Goal: Book appointment/travel/reservation

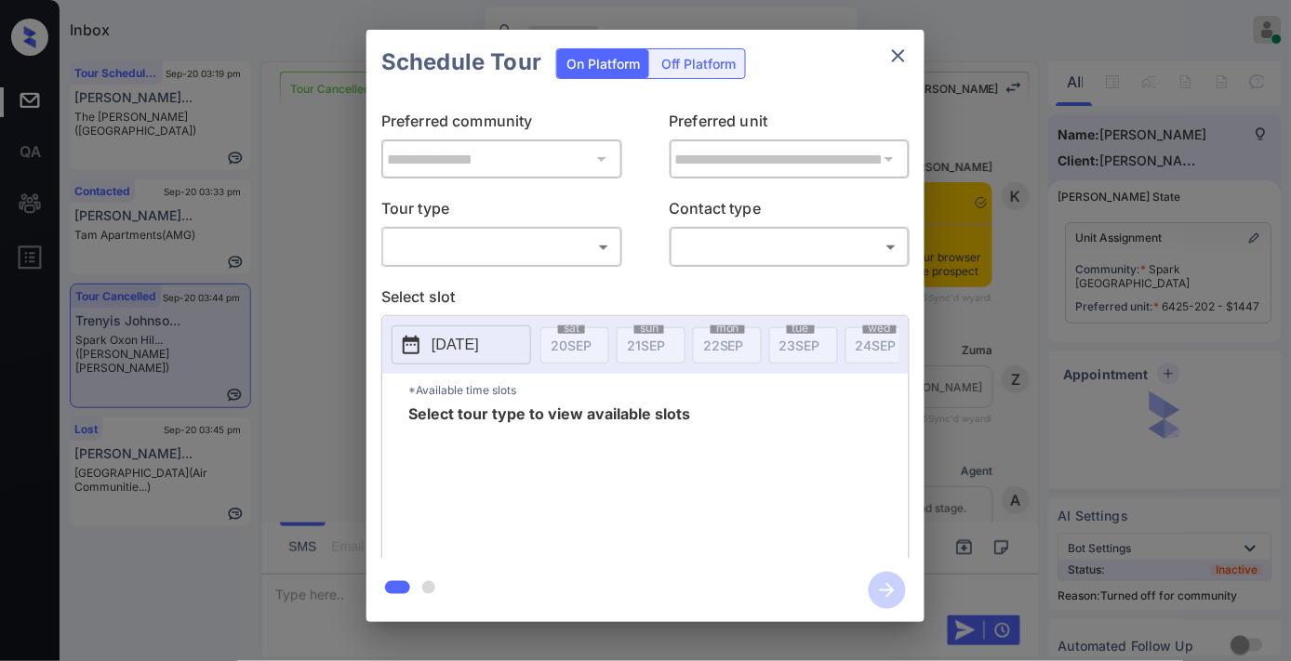
click at [523, 229] on div "​ ​" at bounding box center [501, 247] width 241 height 40
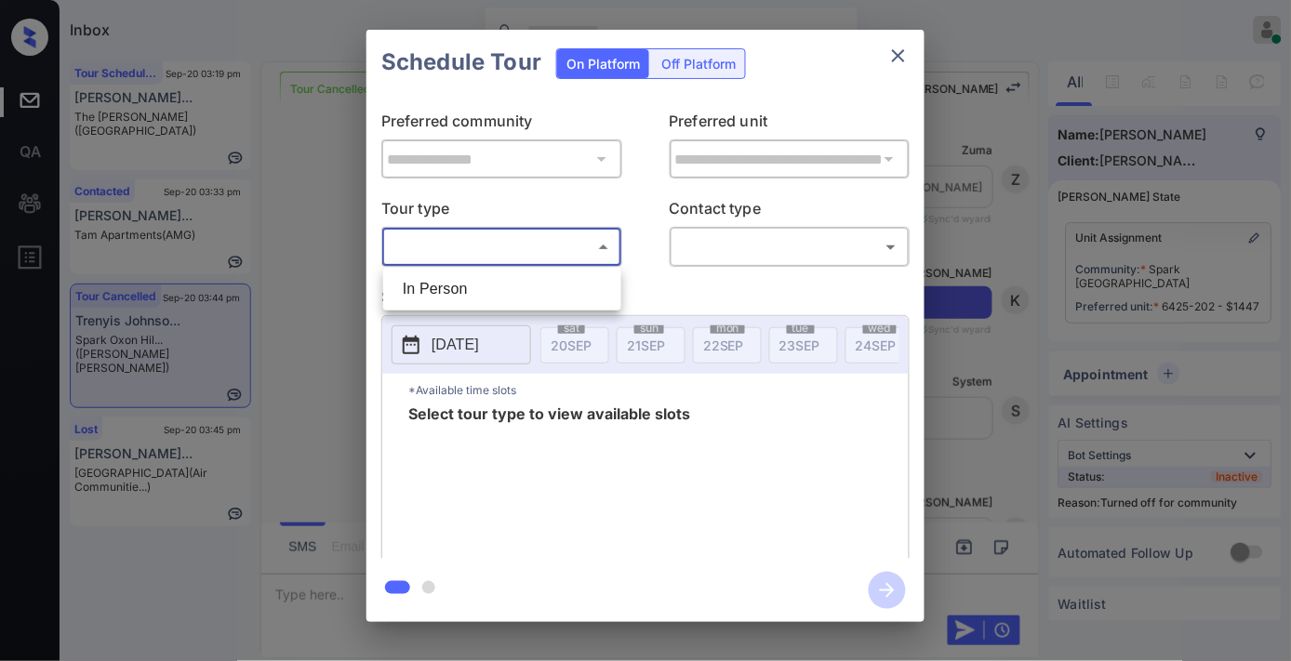
click at [506, 251] on body "Inbox Samantha Soliven Online Set yourself offline Set yourself on break Profil…" at bounding box center [645, 330] width 1291 height 661
click at [497, 295] on li "In Person" at bounding box center [502, 289] width 229 height 33
type input "********"
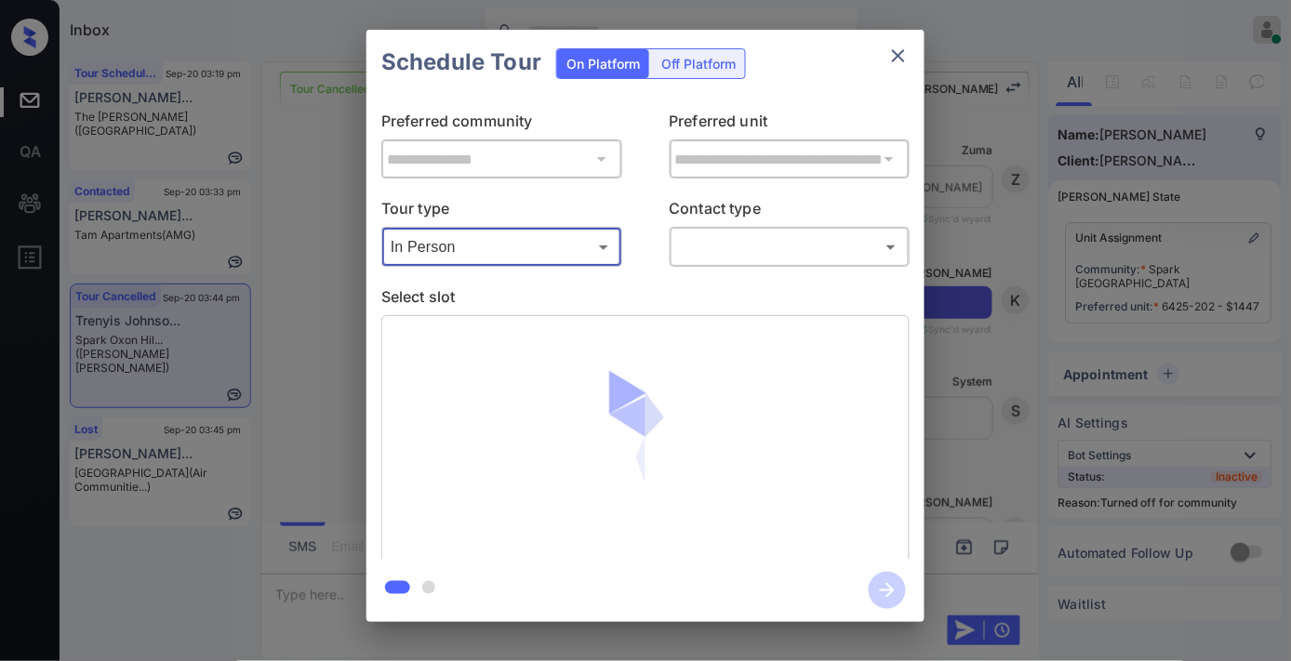
click at [731, 262] on body "Inbox Samantha Soliven Online Set yourself offline Set yourself on break Profil…" at bounding box center [645, 330] width 1291 height 661
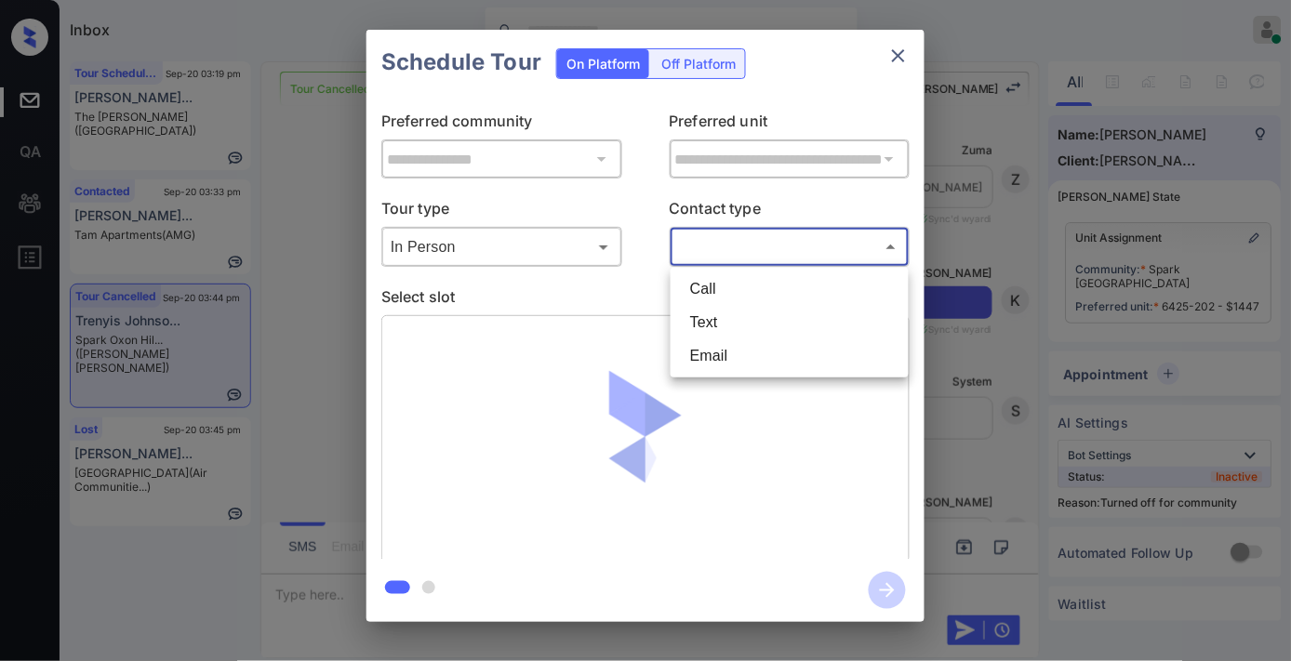
click at [727, 324] on li "Text" at bounding box center [789, 322] width 229 height 33
type input "****"
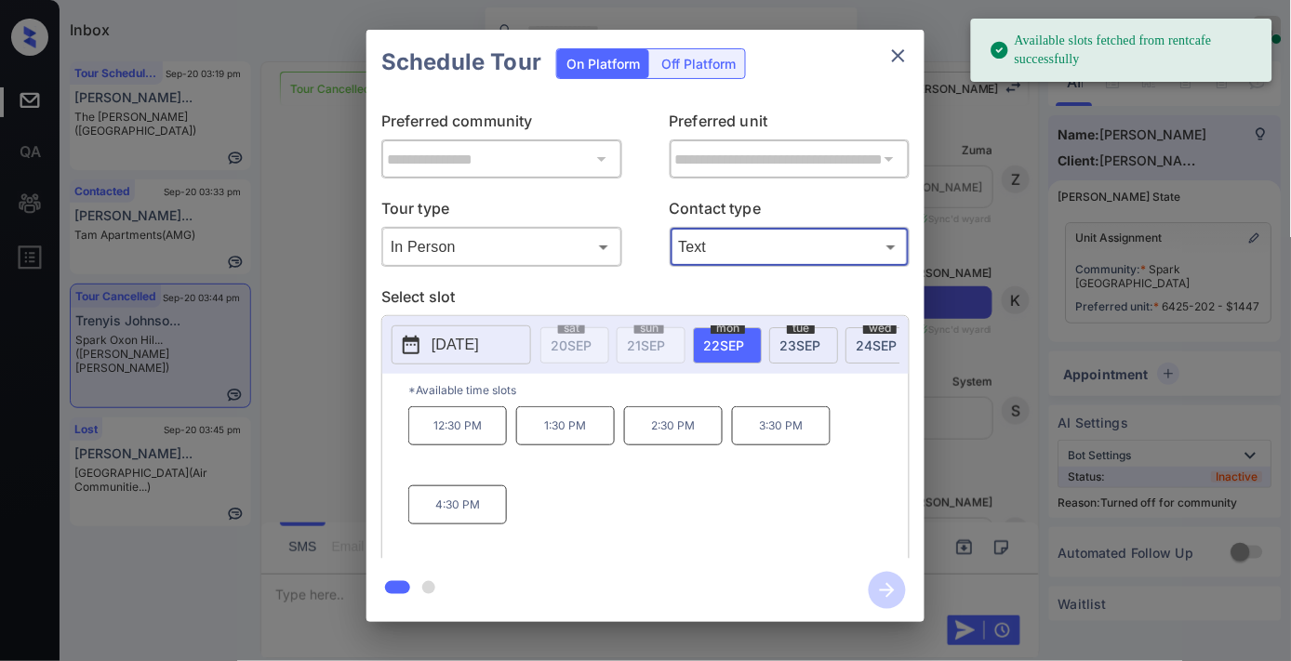
click at [479, 340] on p "2025-09-22" at bounding box center [455, 345] width 47 height 22
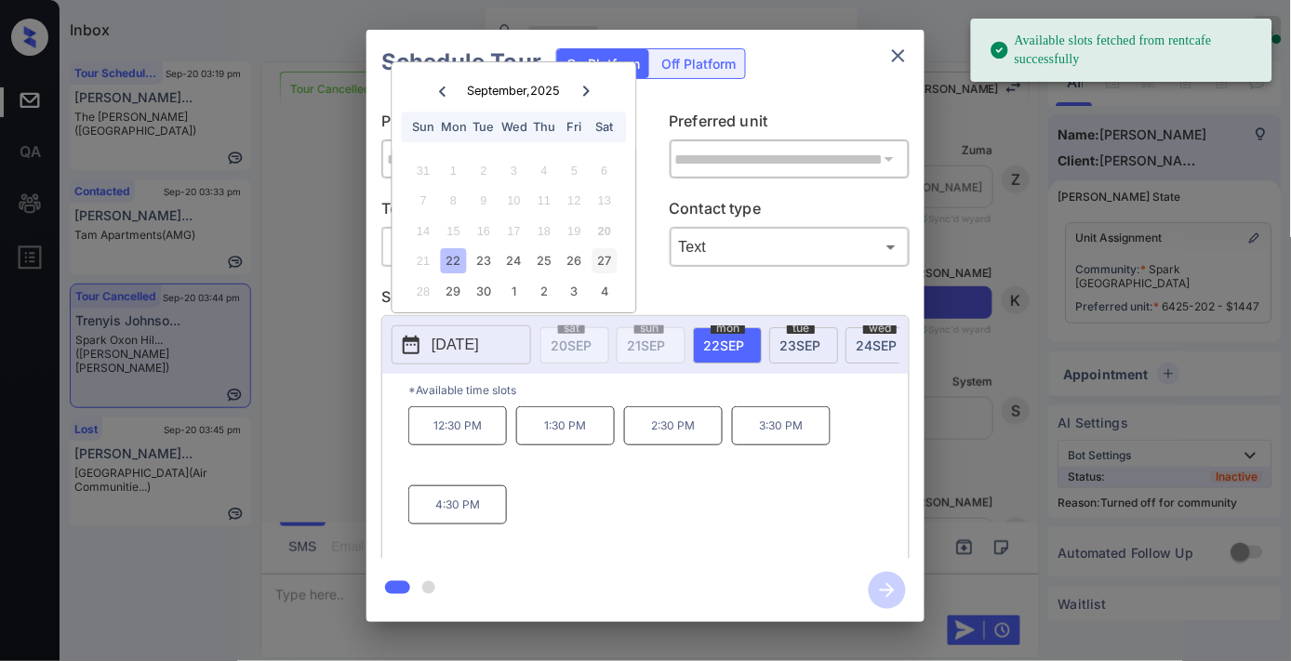
click at [606, 257] on div "27" at bounding box center [604, 261] width 25 height 25
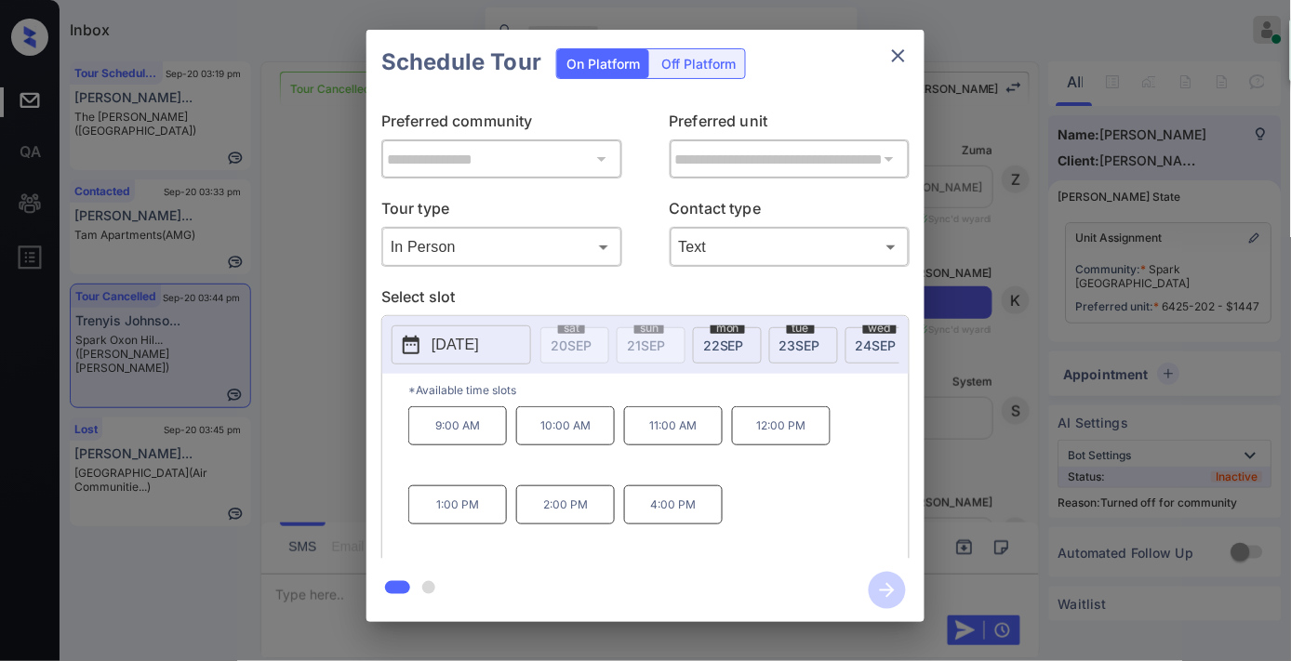
click at [477, 420] on p "9:00 AM" at bounding box center [457, 426] width 99 height 39
click at [886, 597] on icon "button" at bounding box center [887, 590] width 37 height 37
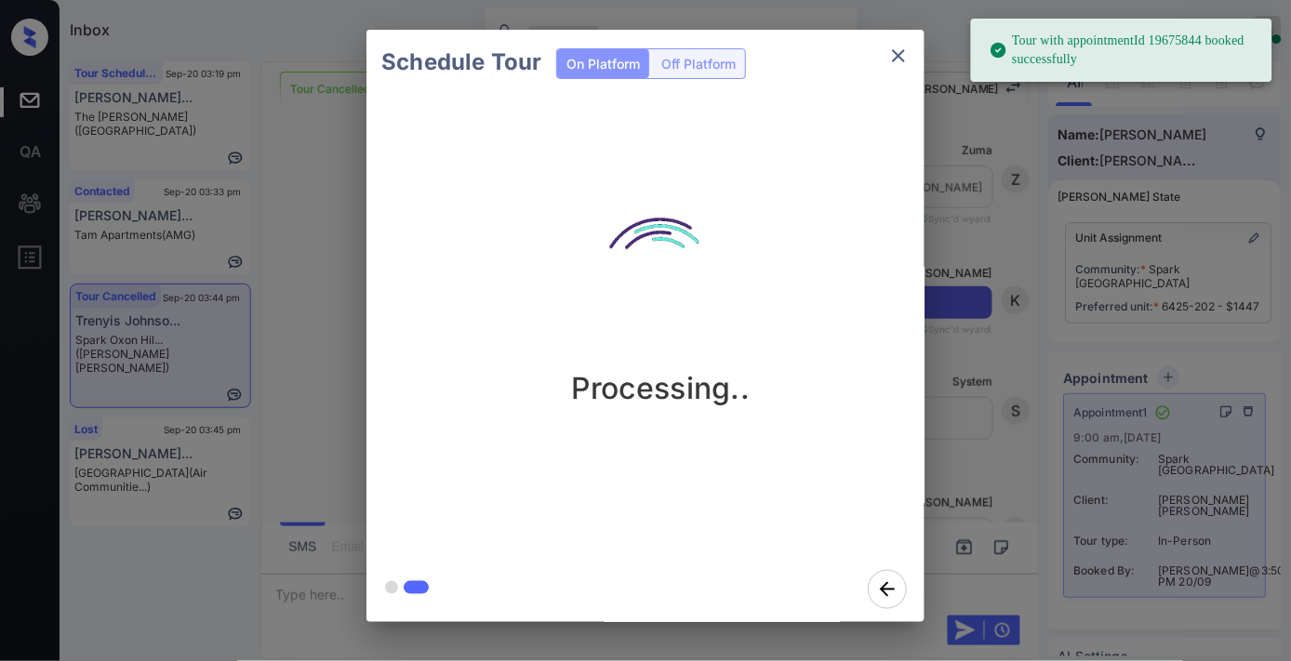
click at [903, 59] on icon "close" at bounding box center [898, 55] width 13 height 13
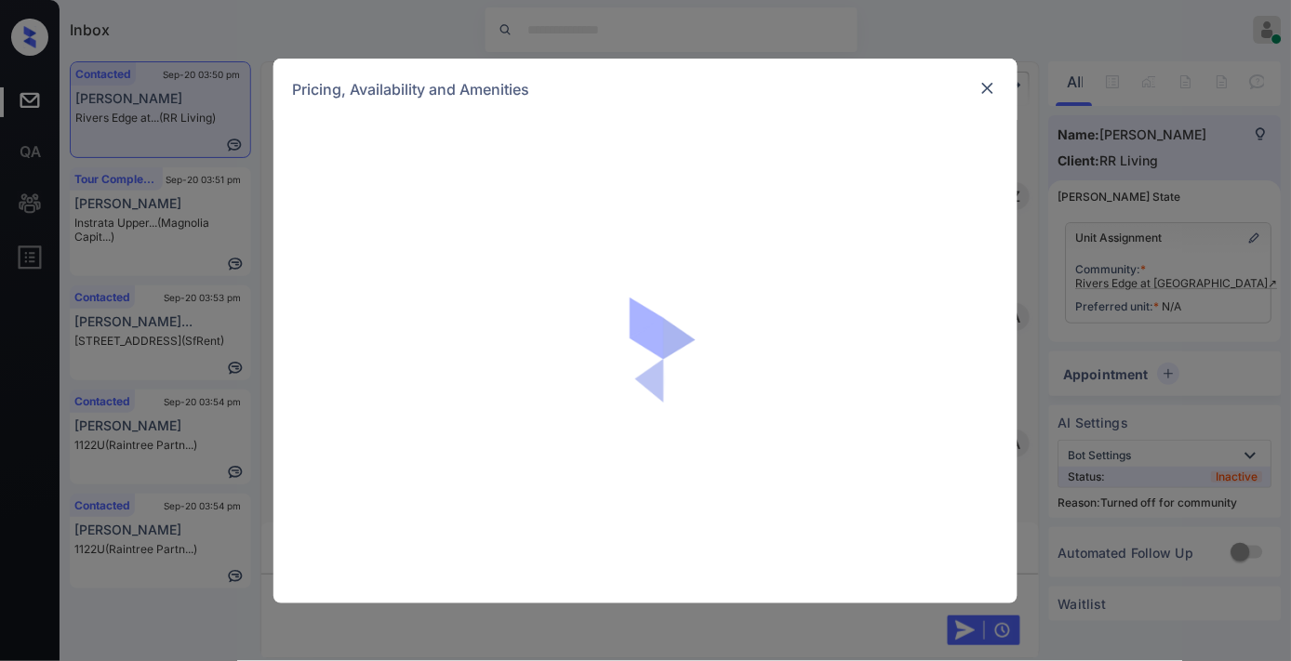
scroll to position [3977, 0]
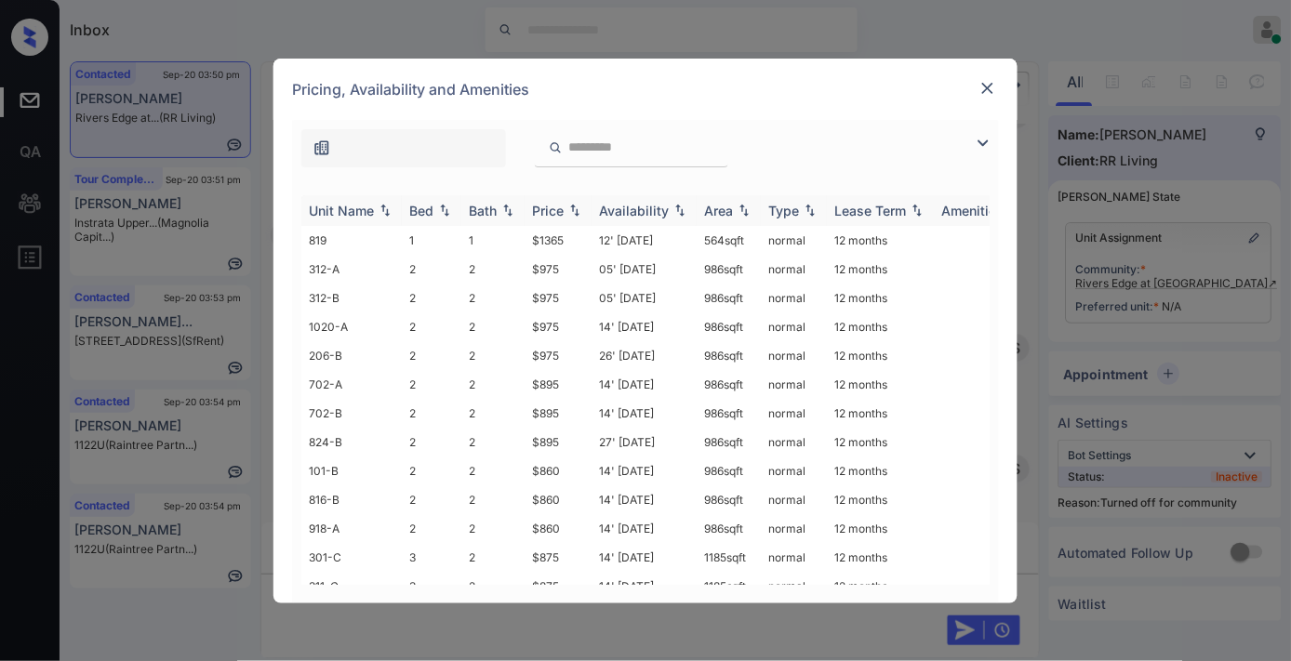
click at [531, 205] on th "Price" at bounding box center [558, 210] width 67 height 31
click at [983, 140] on img at bounding box center [983, 143] width 22 height 22
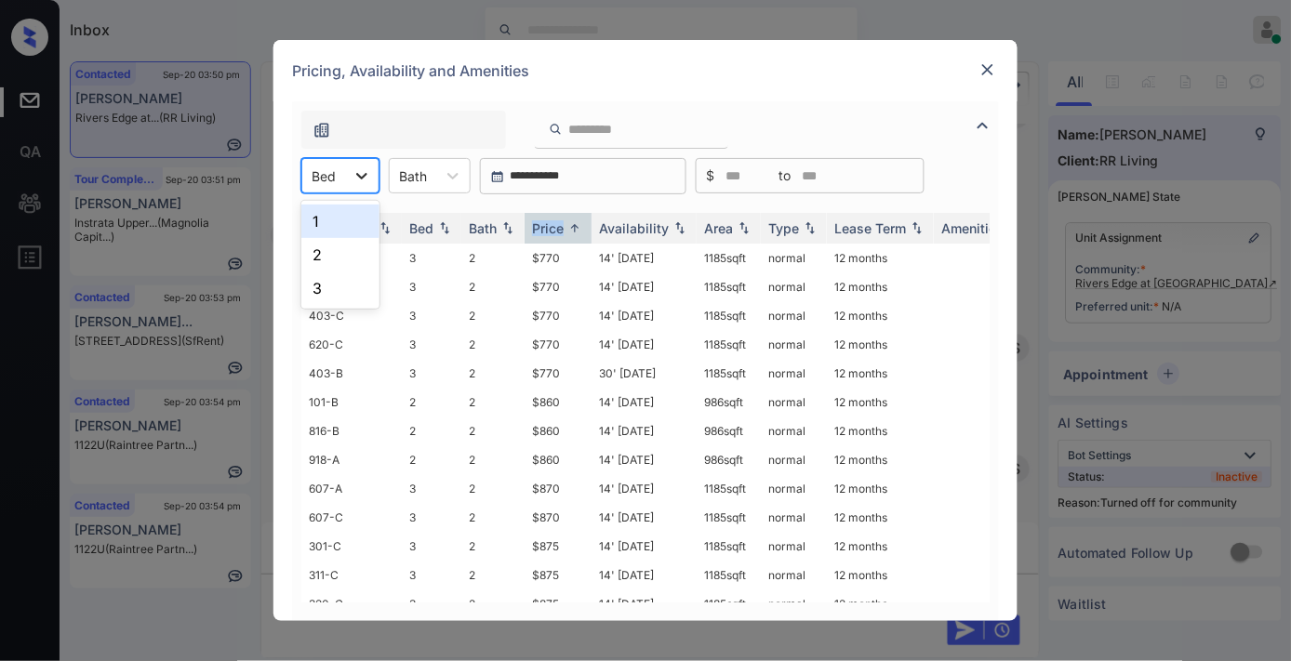
click at [358, 178] on icon at bounding box center [362, 176] width 19 height 19
click at [368, 233] on div "1" at bounding box center [340, 221] width 78 height 33
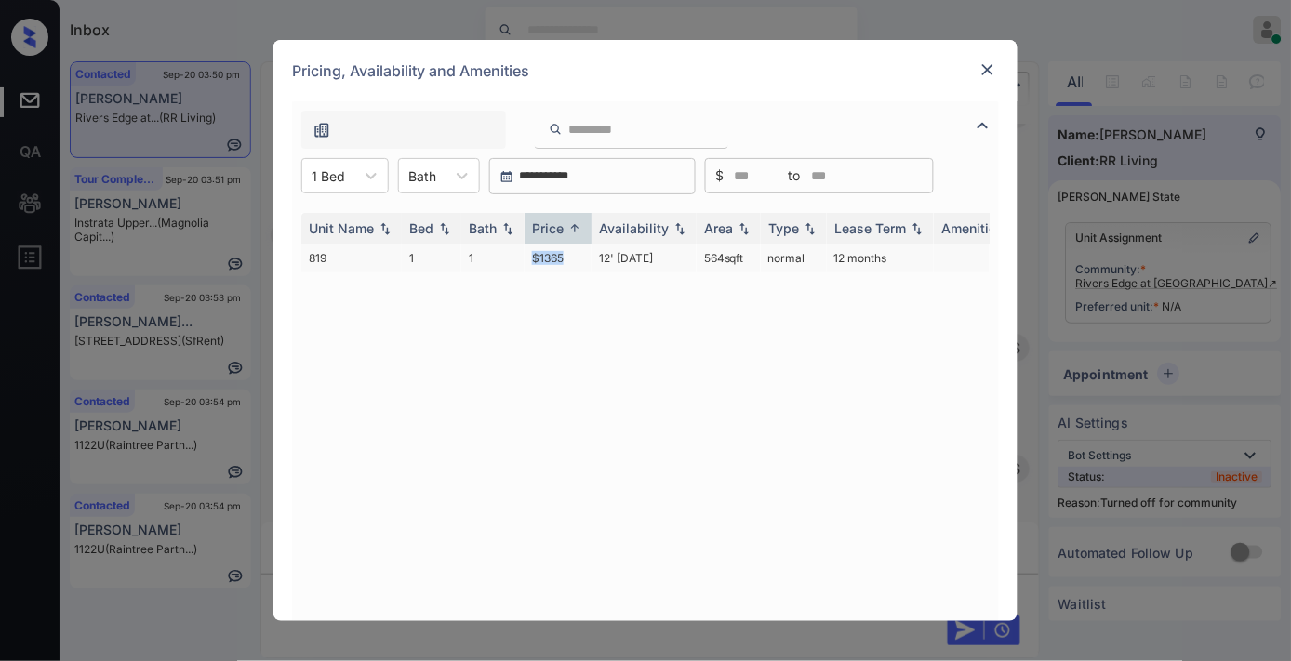
drag, startPoint x: 573, startPoint y: 258, endPoint x: 521, endPoint y: 258, distance: 52.1
click at [521, 258] on tr "819 1 1 $1365 12' Aug 25 564 sqft normal 12 months" at bounding box center [787, 258] width 972 height 29
copy tr "$1365"
click at [981, 71] on img at bounding box center [988, 69] width 19 height 19
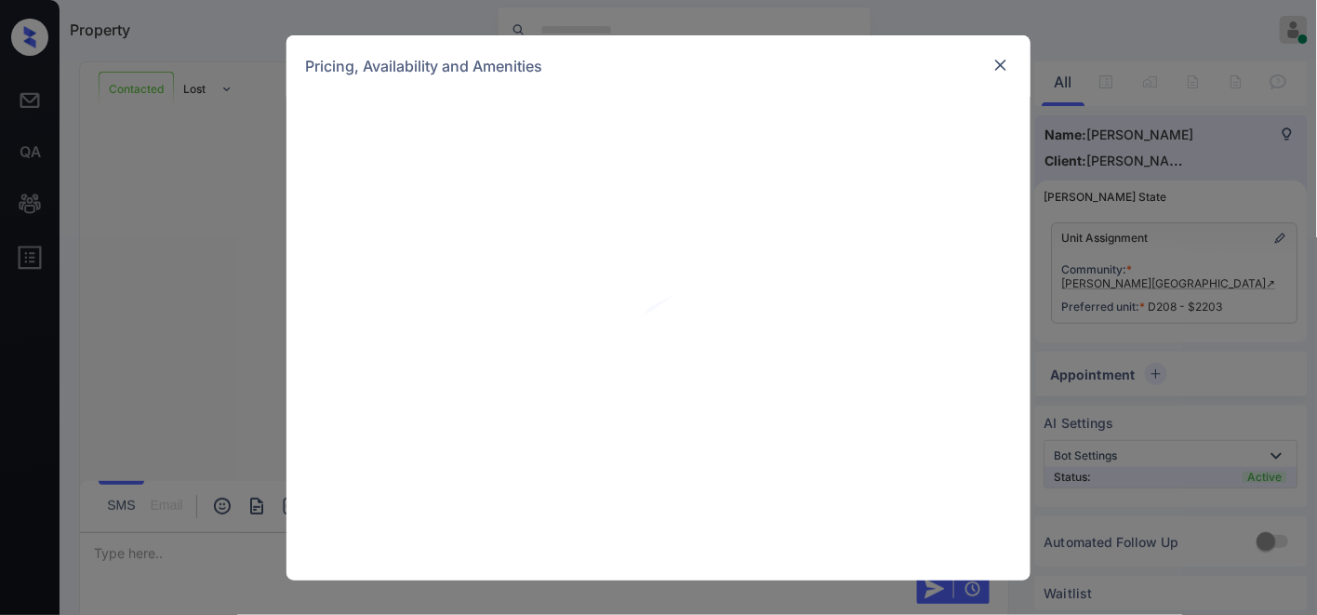
scroll to position [3035, 0]
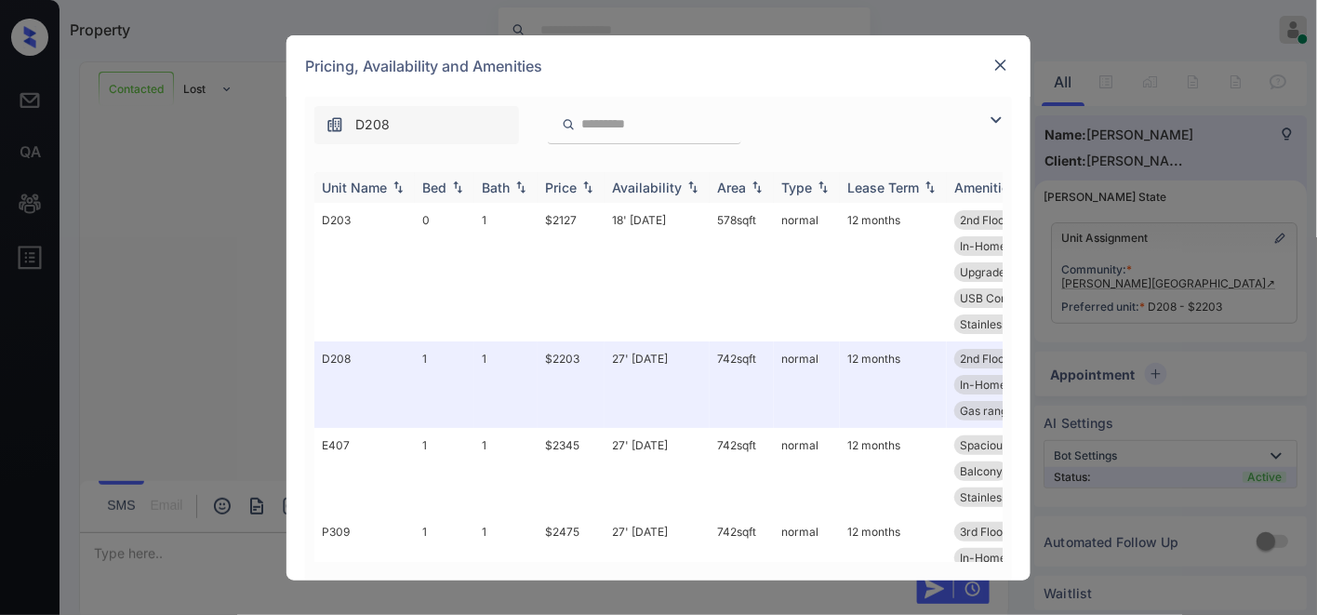
click at [572, 183] on div "Price" at bounding box center [561, 188] width 32 height 16
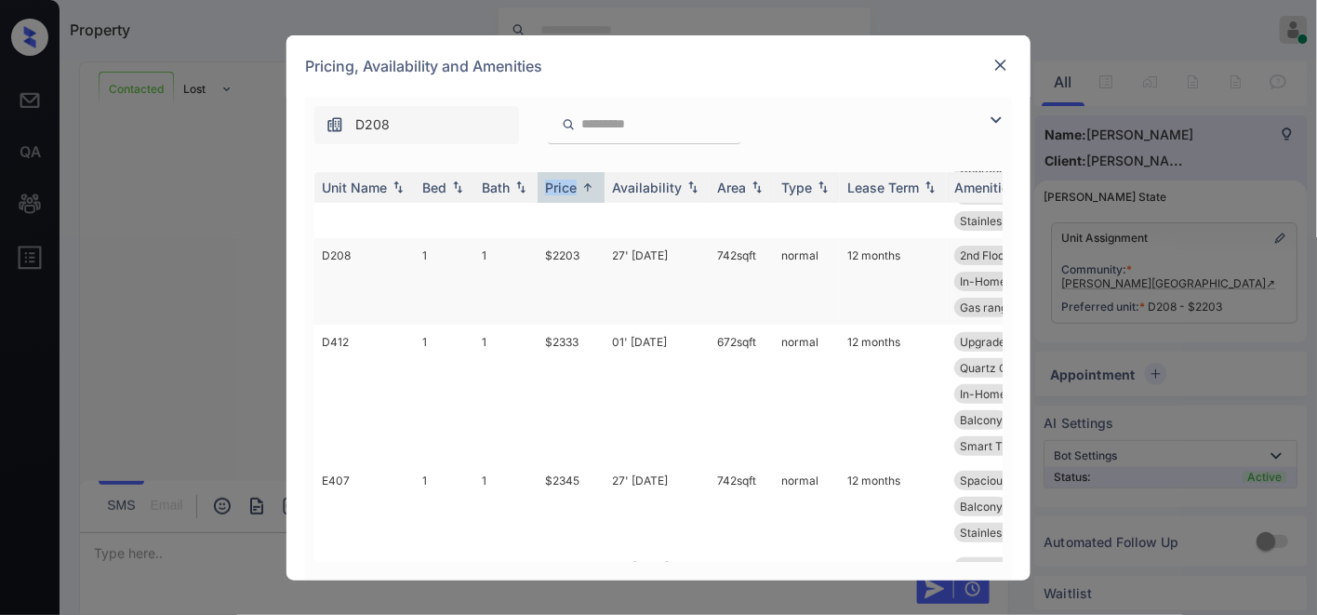
scroll to position [0, 0]
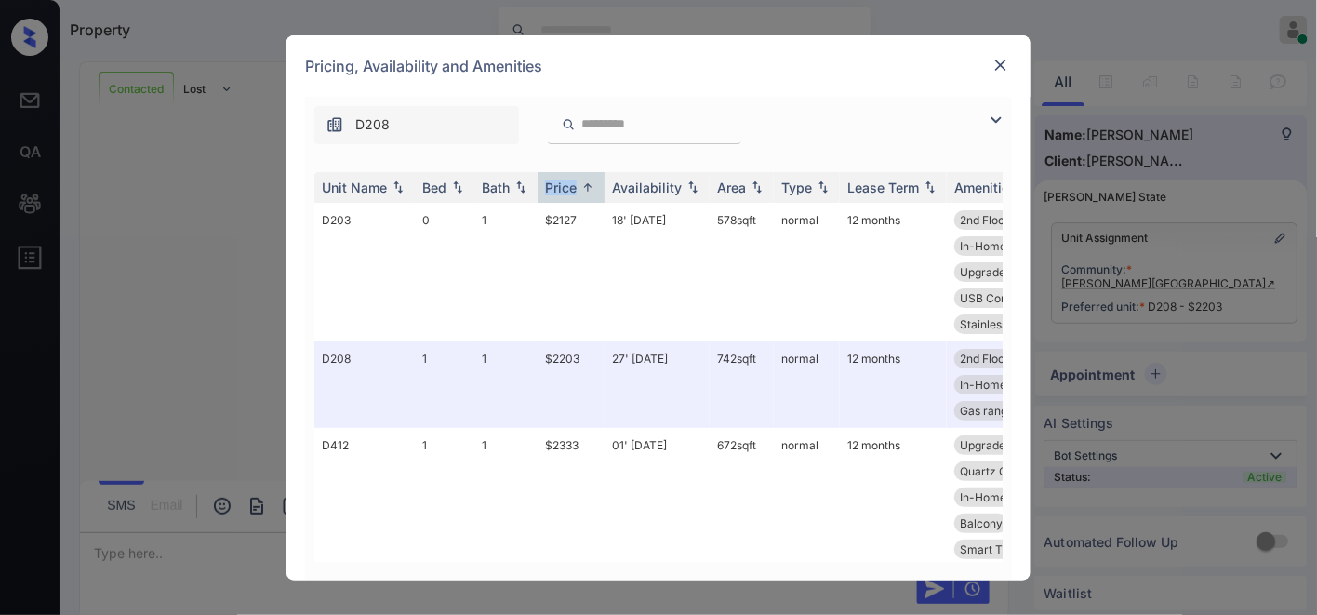
click at [837, 97] on div "D208" at bounding box center [658, 120] width 707 height 47
click at [996, 63] on img at bounding box center [1001, 65] width 19 height 19
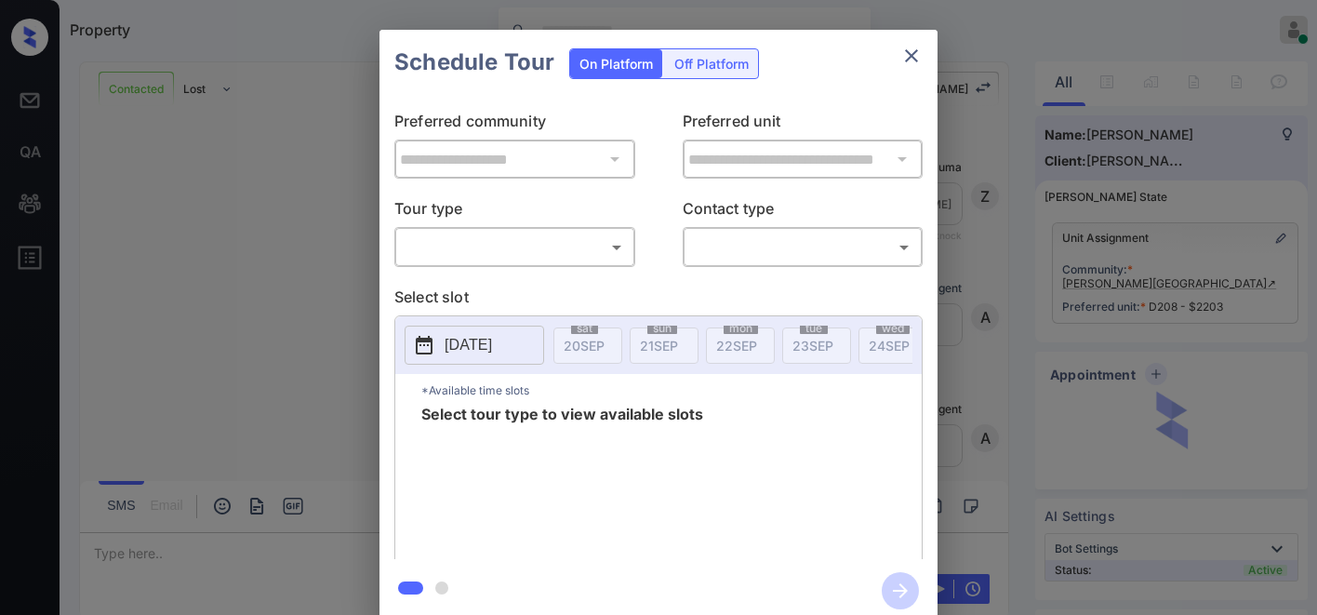
click at [550, 255] on body "Property Samantha Soliven Online Set yourself offline Set yourself on break Pro…" at bounding box center [658, 307] width 1317 height 615
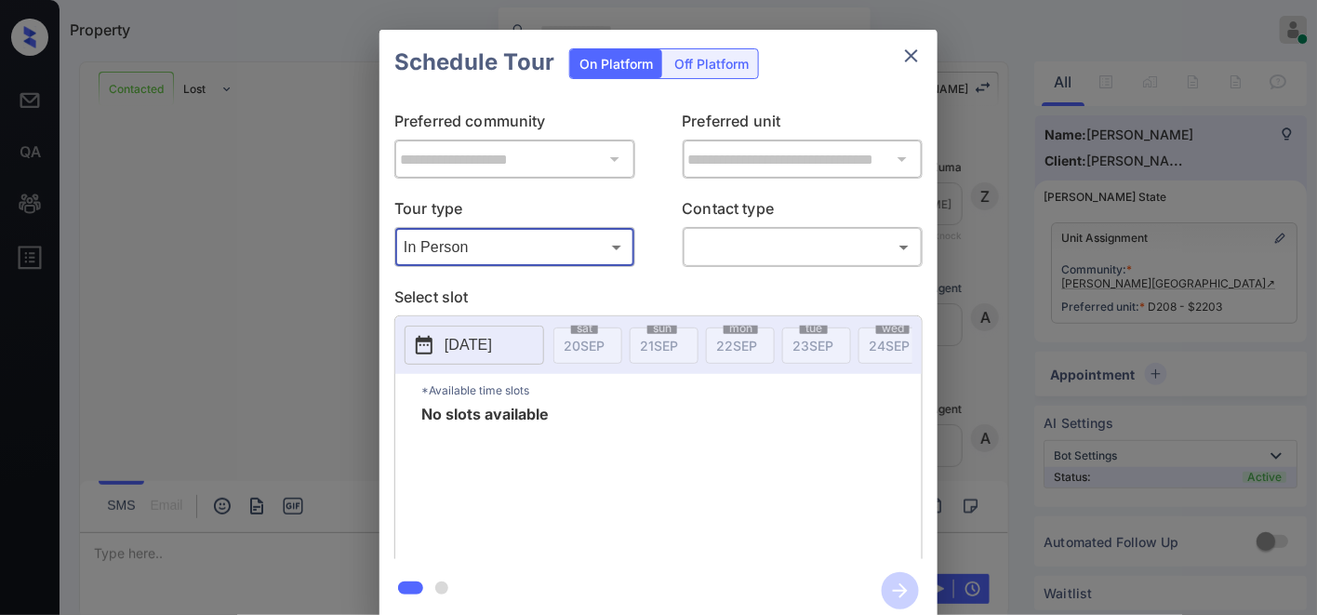
type input "********"
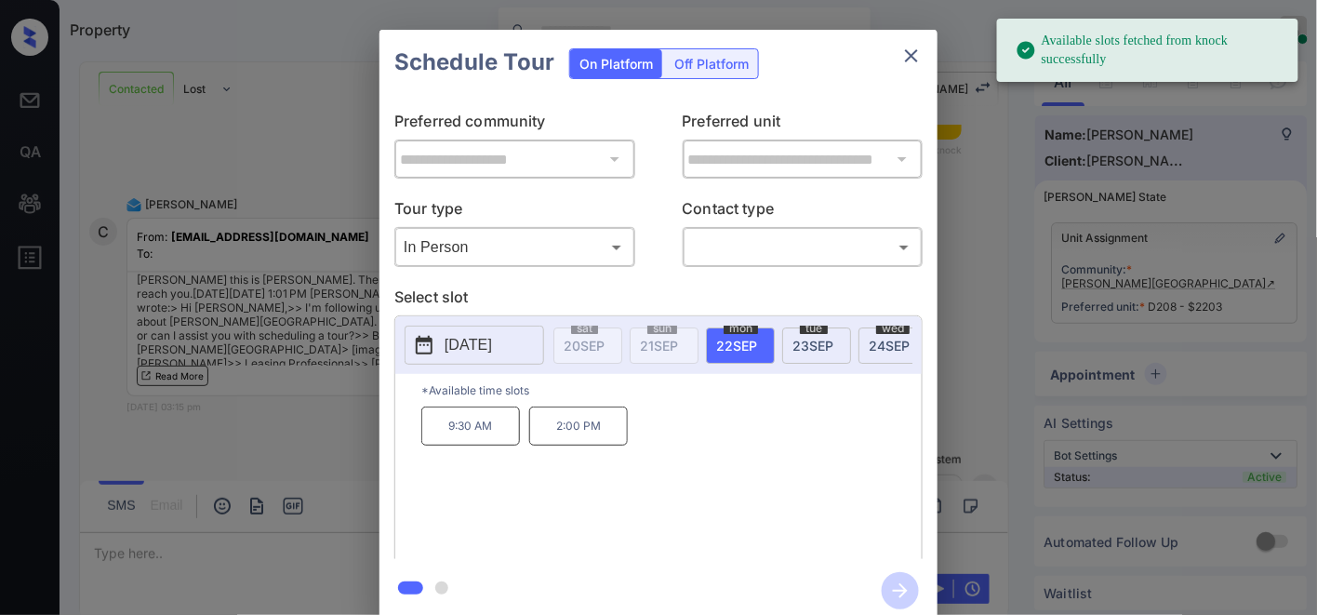
click at [492, 340] on p "2025-09-22" at bounding box center [468, 345] width 47 height 22
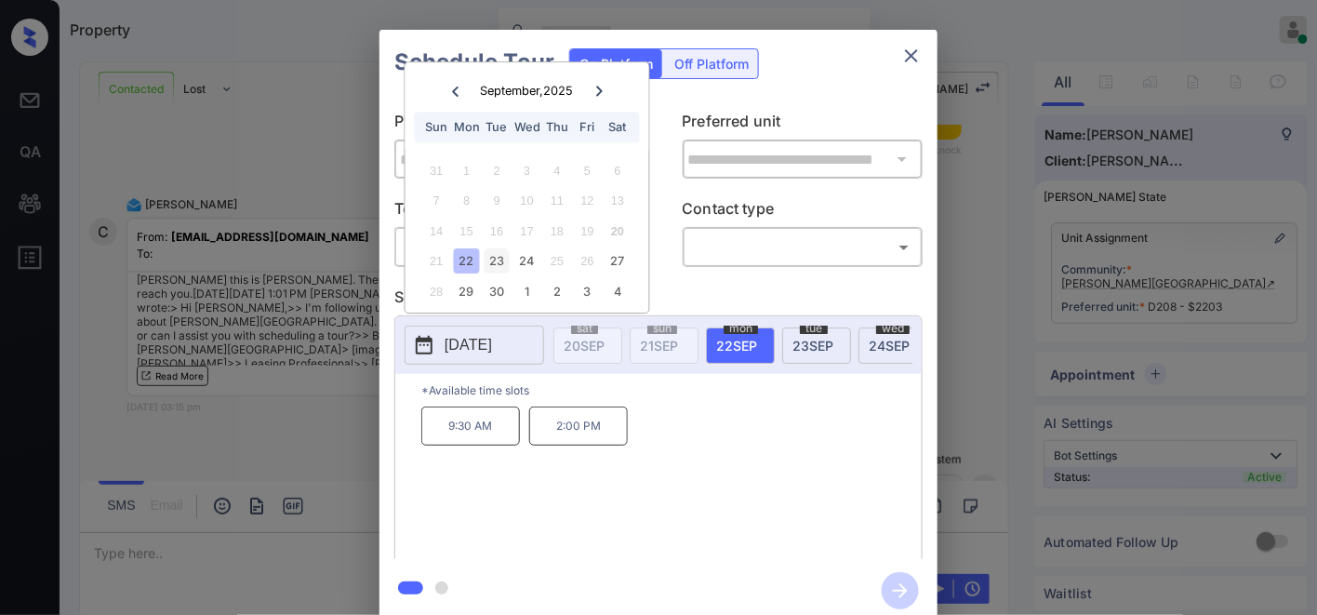
click at [496, 257] on div "23" at bounding box center [497, 261] width 25 height 25
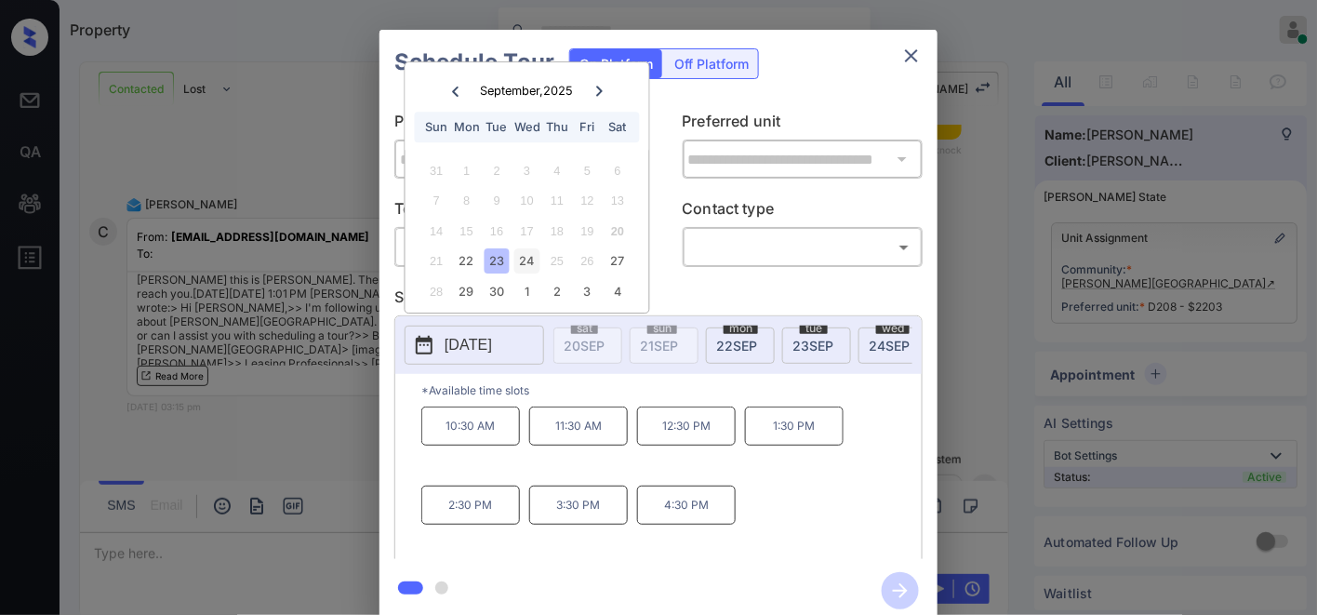
click at [528, 263] on div "24" at bounding box center [526, 261] width 25 height 25
click at [465, 261] on div "22" at bounding box center [466, 261] width 25 height 25
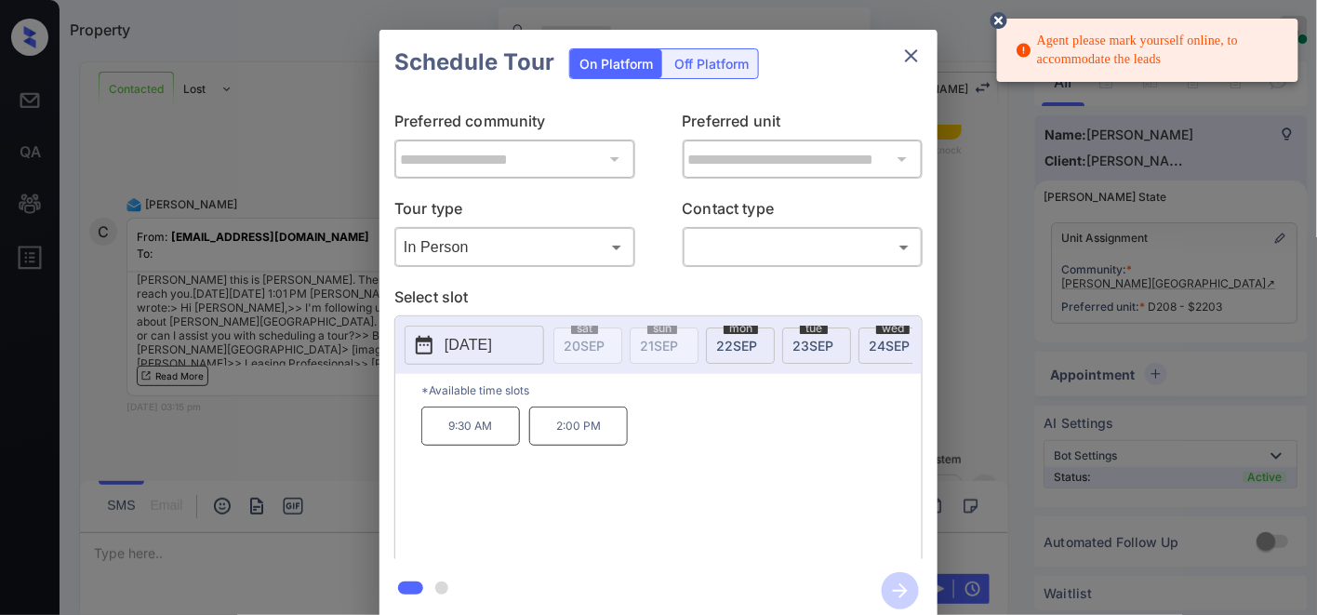
click at [994, 19] on icon at bounding box center [999, 20] width 17 height 17
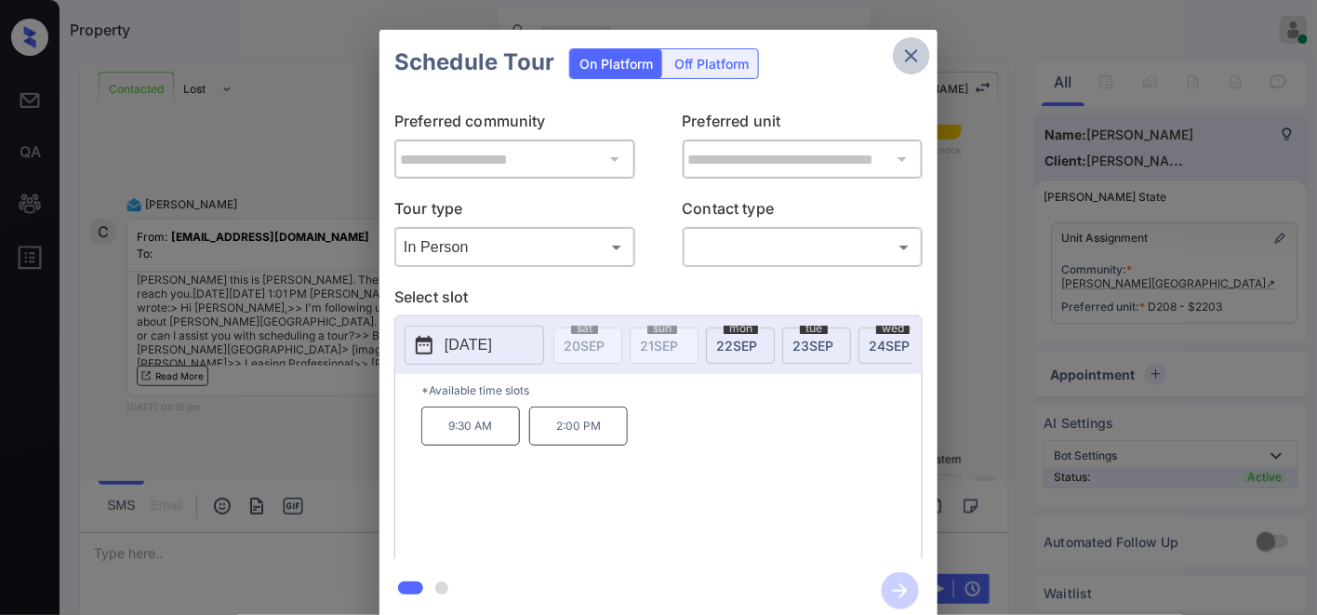
click at [910, 49] on icon "close" at bounding box center [911, 56] width 22 height 22
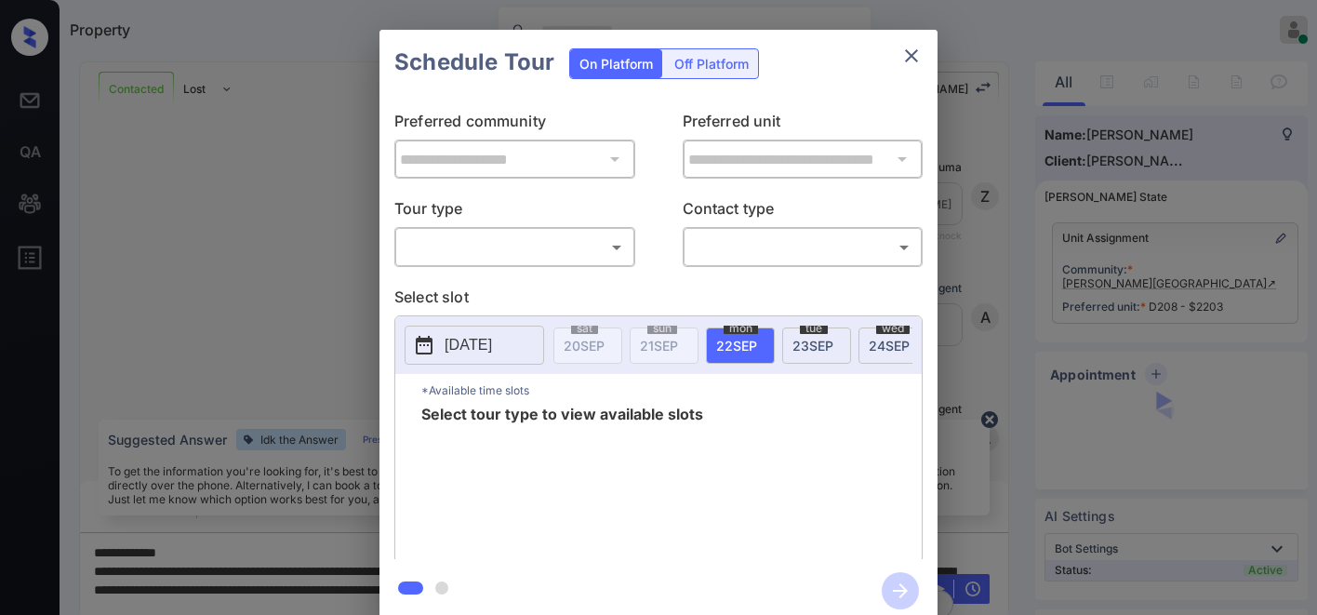
click at [562, 259] on body "Property [PERSON_NAME] Online Set yourself offline Set yourself on break Profil…" at bounding box center [658, 307] width 1317 height 615
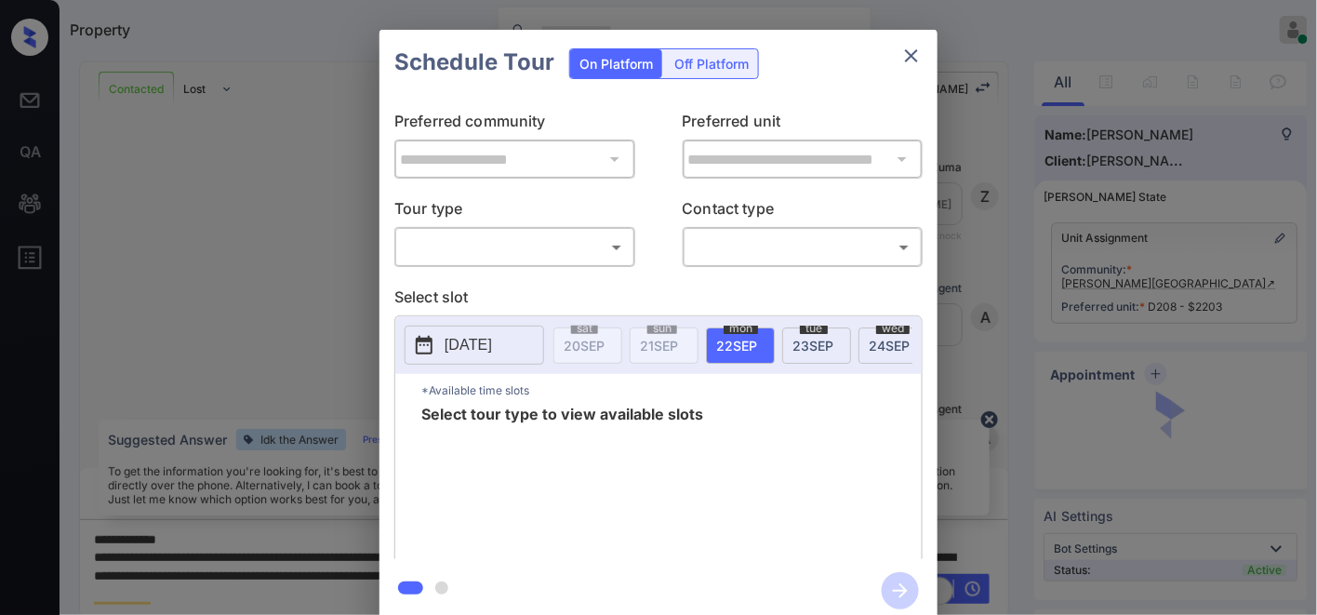
scroll to position [3138, 0]
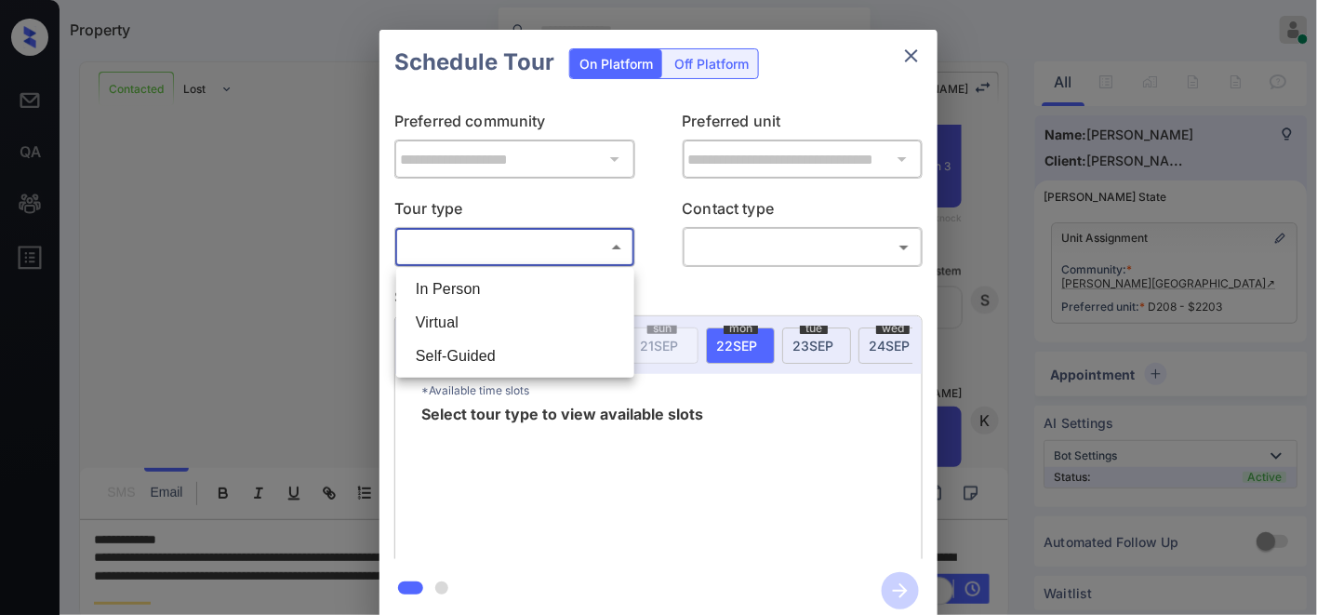
click at [538, 295] on li "In Person" at bounding box center [515, 289] width 229 height 33
type input "********"
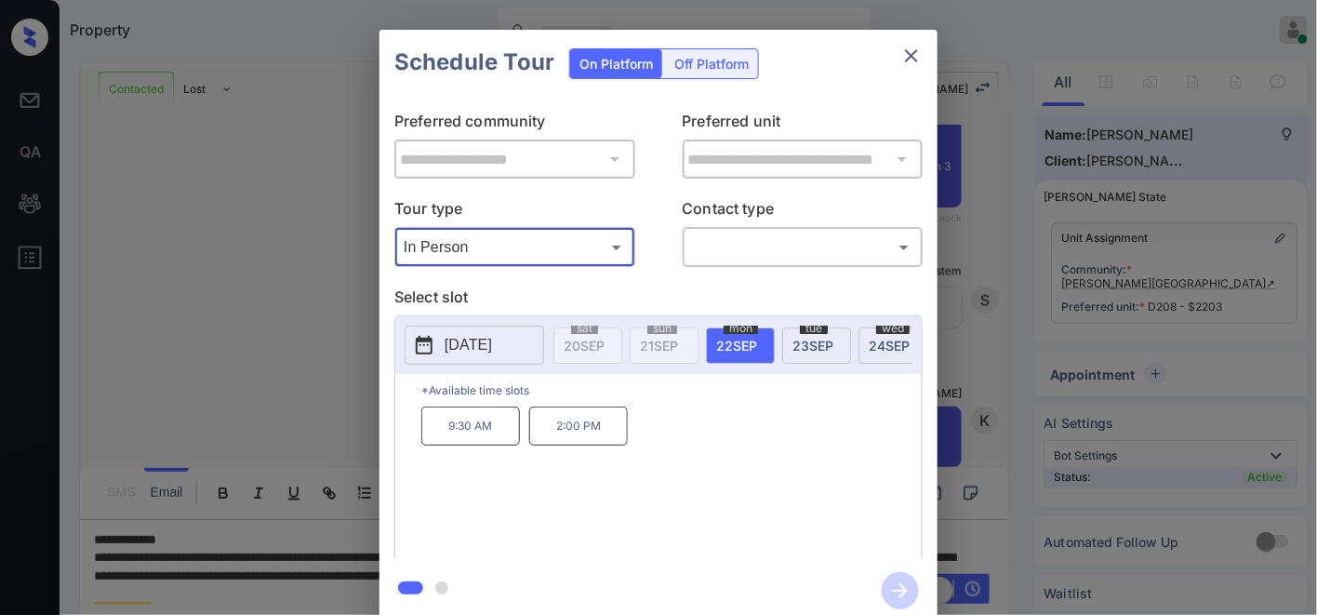
click at [907, 47] on icon "close" at bounding box center [911, 56] width 22 height 22
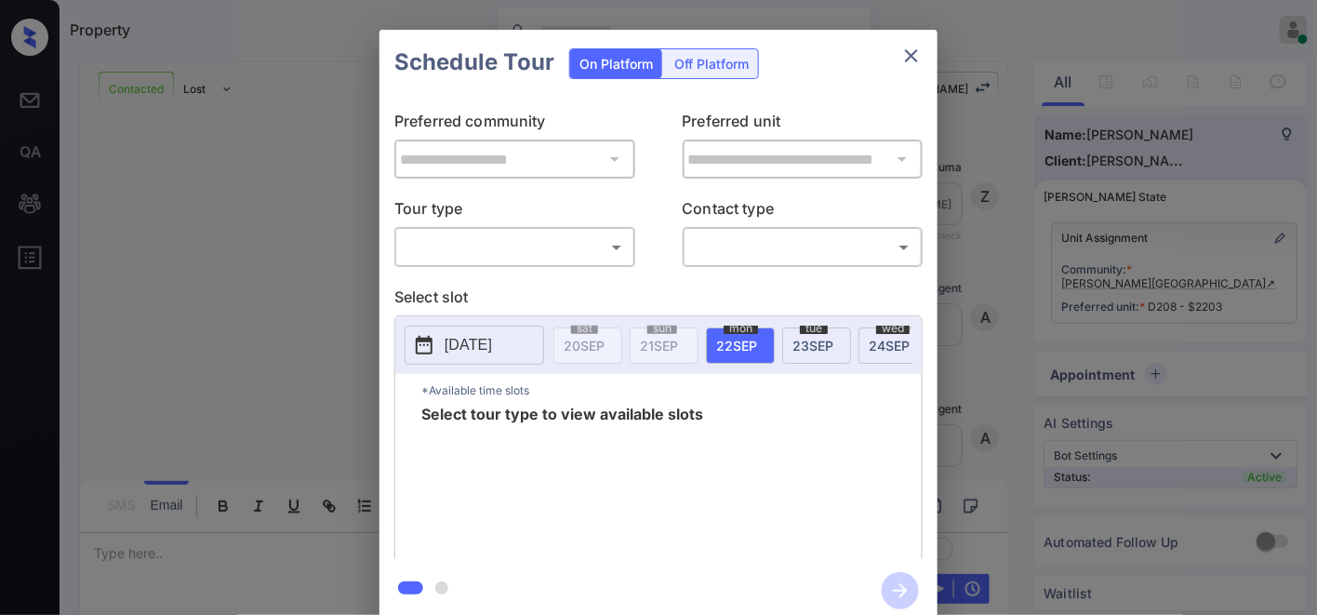
click at [487, 256] on body "Property [PERSON_NAME] Online Set yourself offline Set yourself on break Profil…" at bounding box center [658, 307] width 1317 height 615
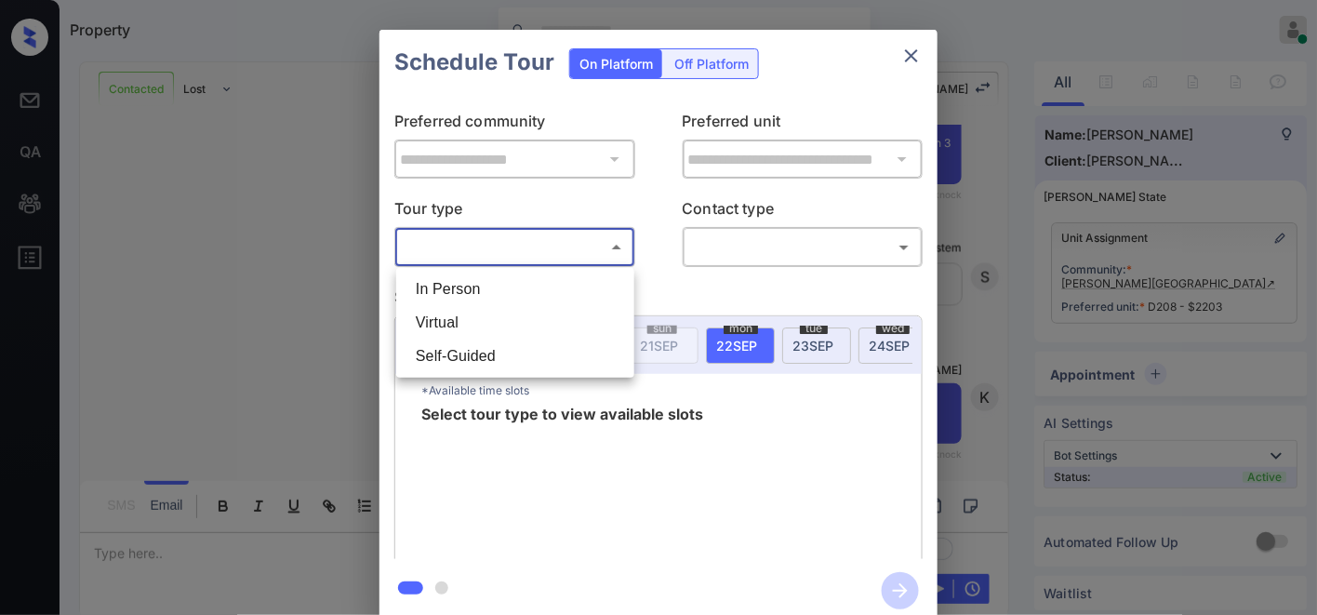
click at [494, 286] on li "In Person" at bounding box center [515, 289] width 229 height 33
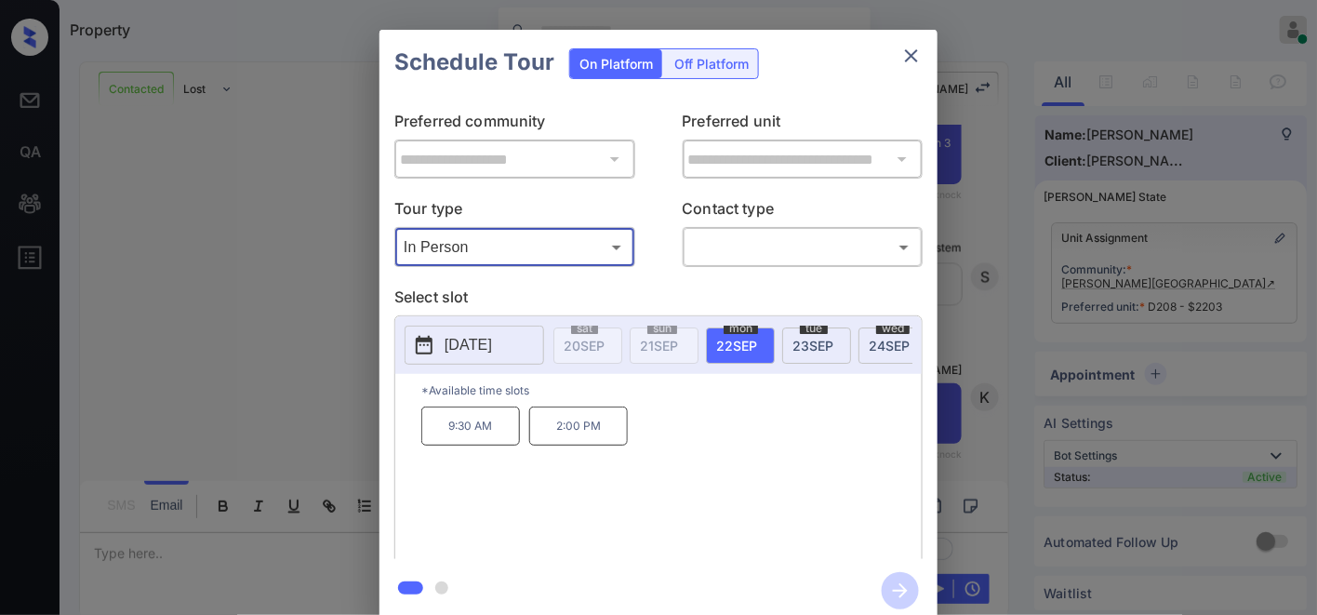
type input "********"
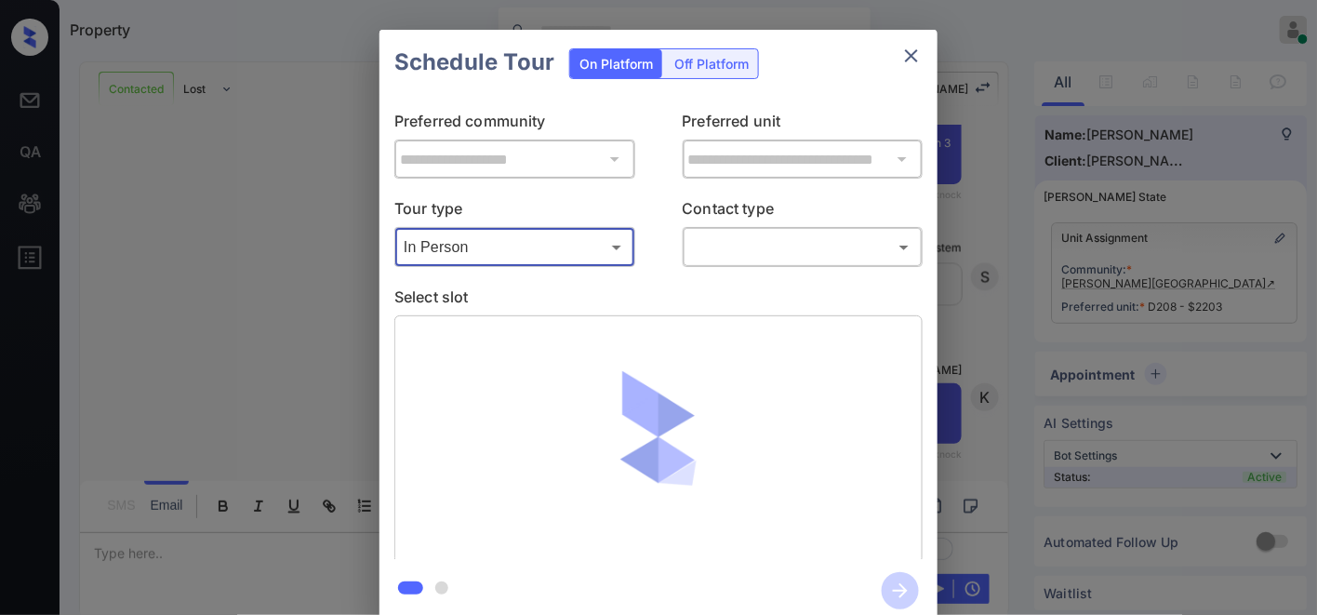
click at [700, 247] on body "Property [PERSON_NAME] Online Set yourself offline Set yourself on break Profil…" at bounding box center [658, 307] width 1317 height 615
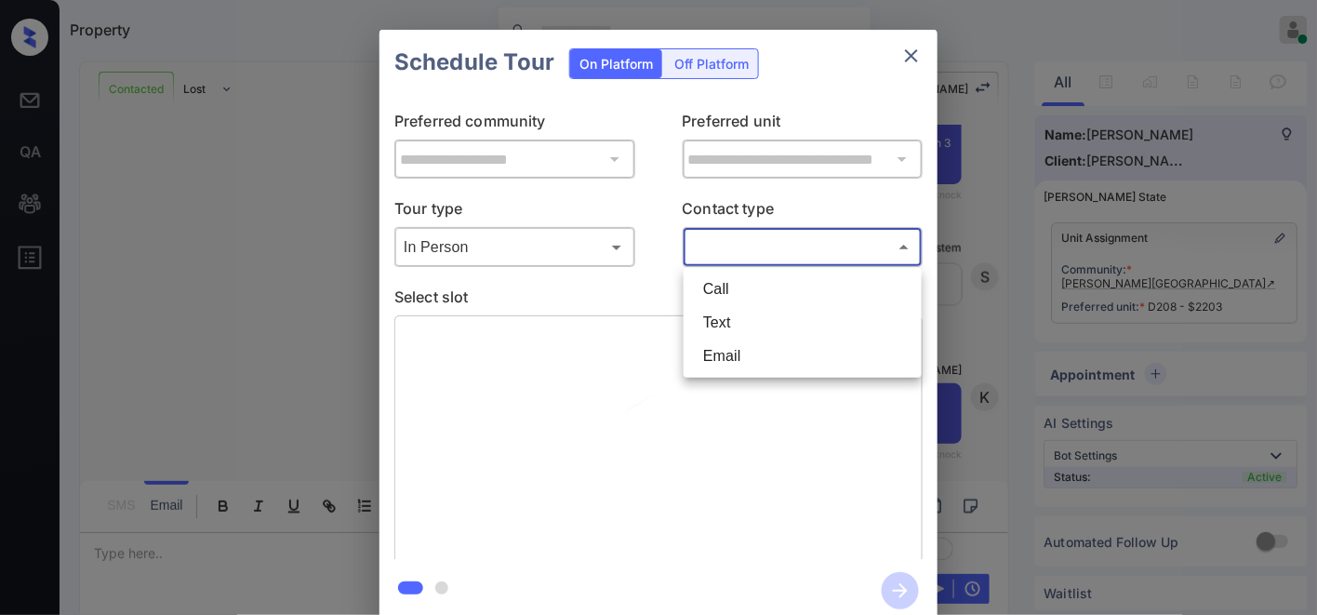
click at [754, 352] on li "Email" at bounding box center [802, 356] width 229 height 33
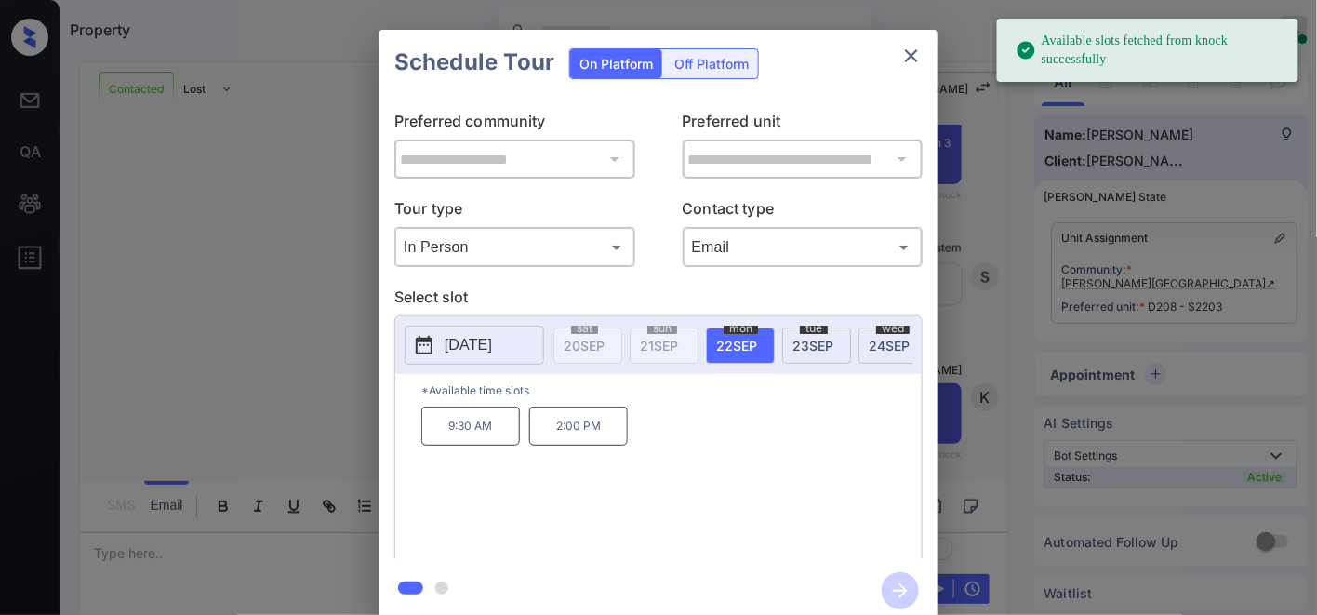
click at [764, 227] on div "Email ***** ​" at bounding box center [803, 247] width 241 height 40
click at [761, 246] on body "Available slots fetched from knock successfully Property [PERSON_NAME] Online S…" at bounding box center [658, 307] width 1317 height 615
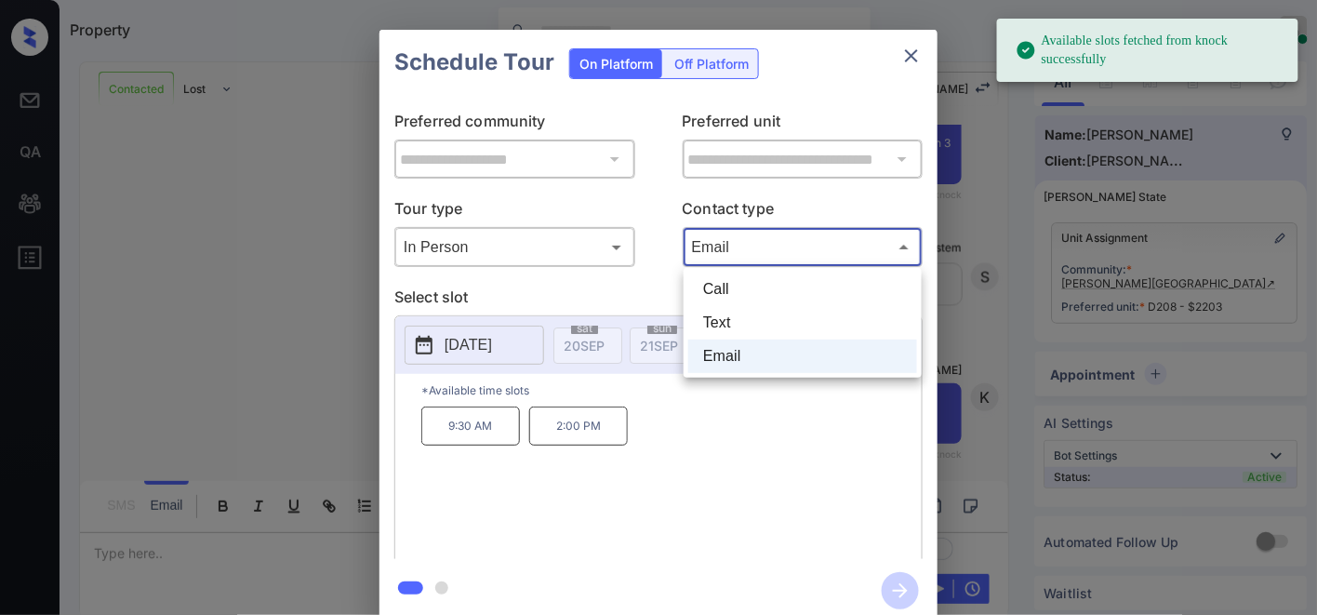
click at [752, 282] on li "Call" at bounding box center [802, 289] width 229 height 33
type input "****"
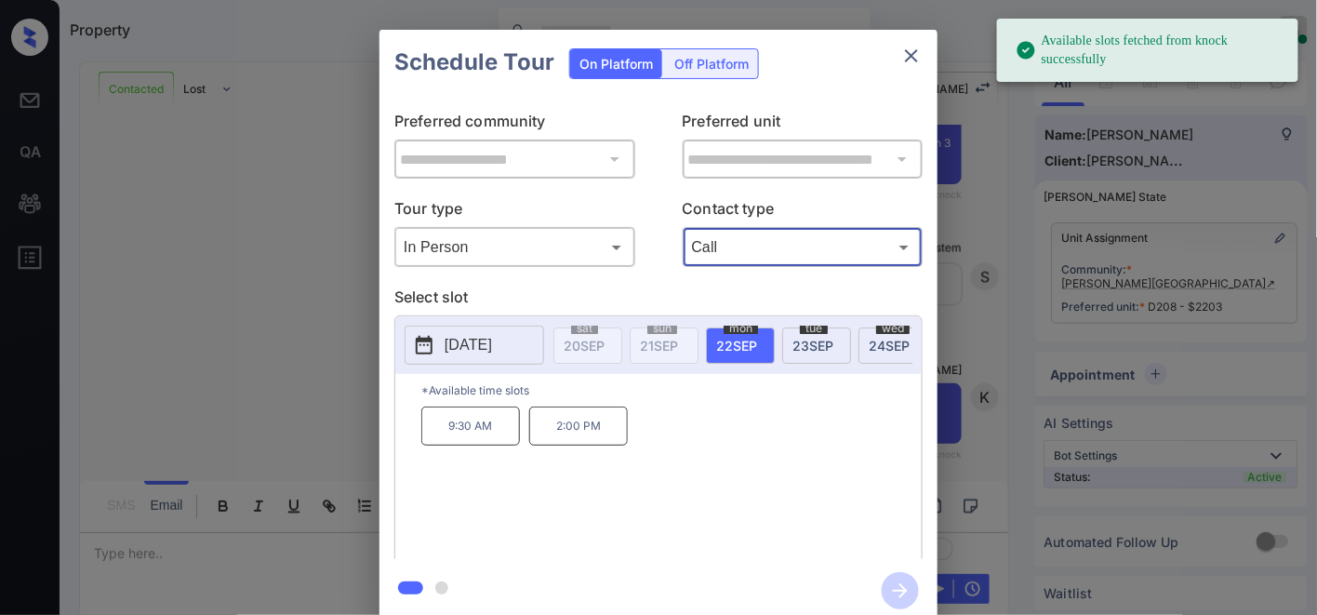
click at [471, 442] on p "9:30 AM" at bounding box center [470, 426] width 99 height 39
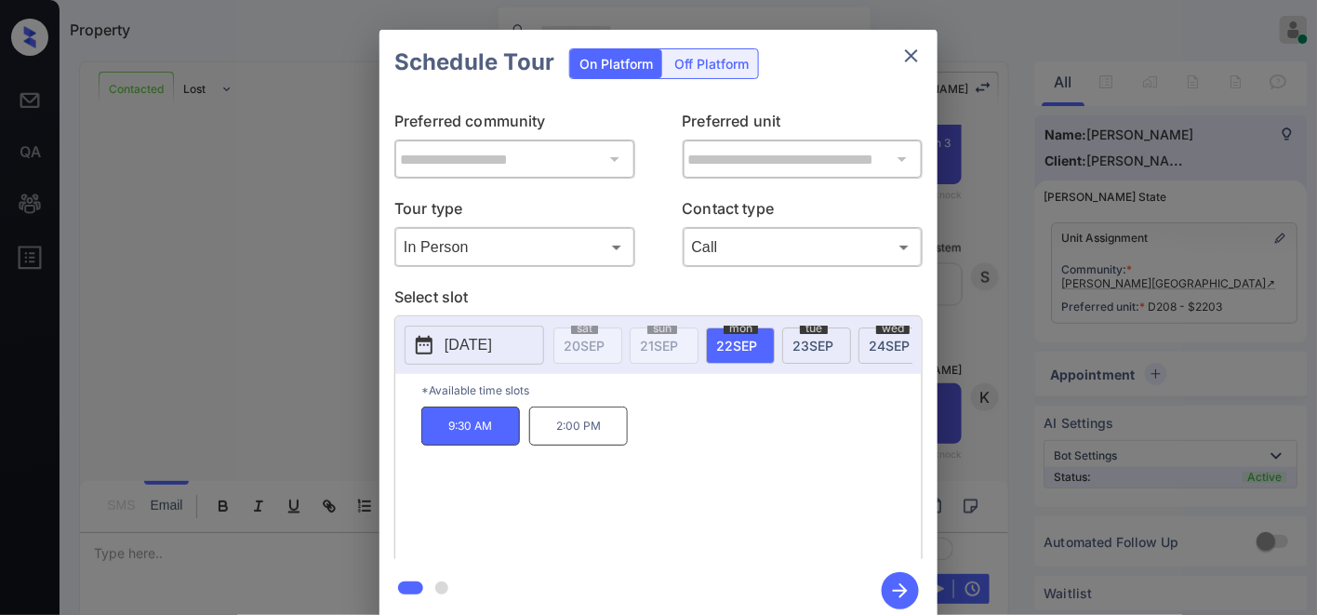
click at [895, 592] on icon "button" at bounding box center [900, 590] width 37 height 37
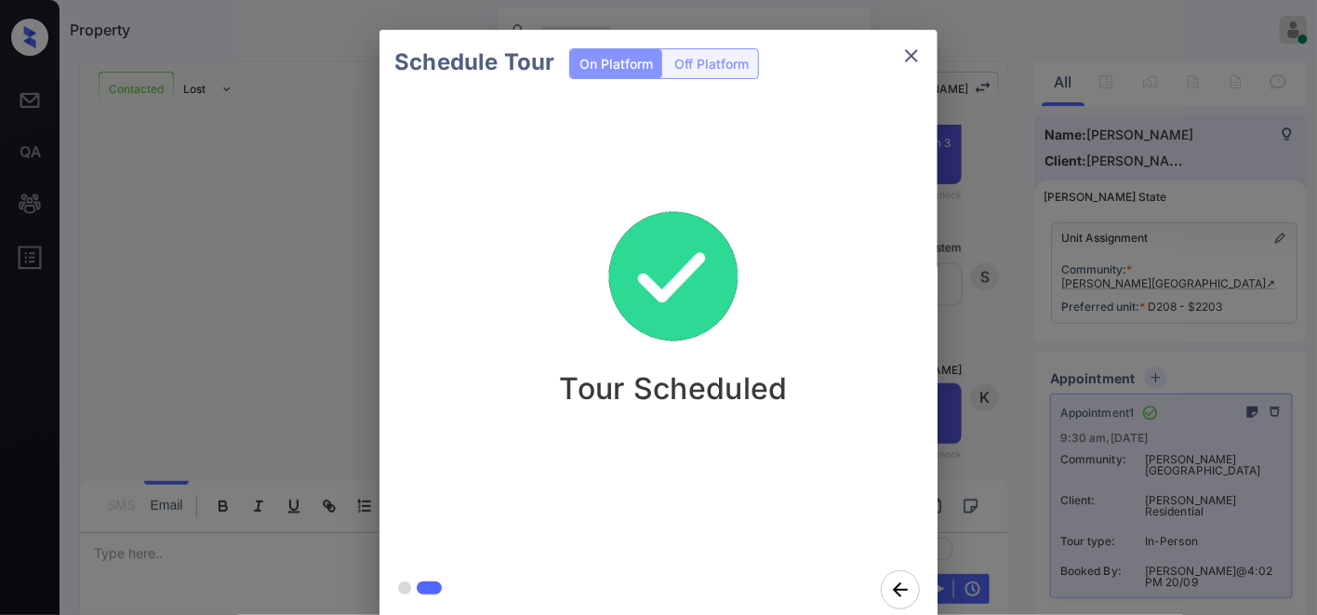
click at [909, 56] on icon "close" at bounding box center [911, 56] width 22 height 22
